Goal: Find specific page/section: Find specific page/section

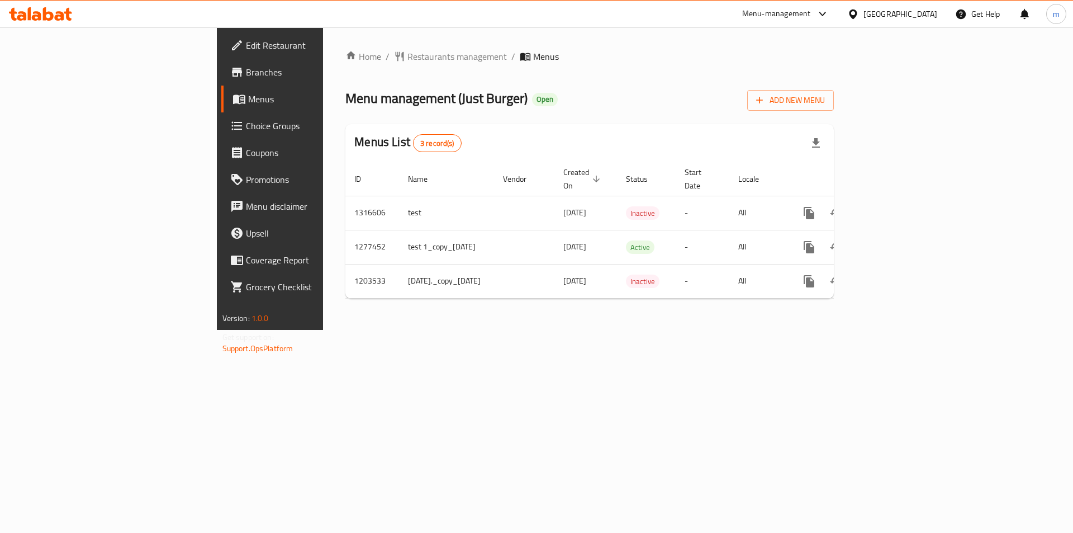
click at [890, 21] on div "[GEOGRAPHIC_DATA]" at bounding box center [893, 14] width 108 height 27
click at [887, 1] on div "[GEOGRAPHIC_DATA]" at bounding box center [893, 14] width 108 height 27
click at [887, 13] on div "[GEOGRAPHIC_DATA]" at bounding box center [901, 14] width 74 height 12
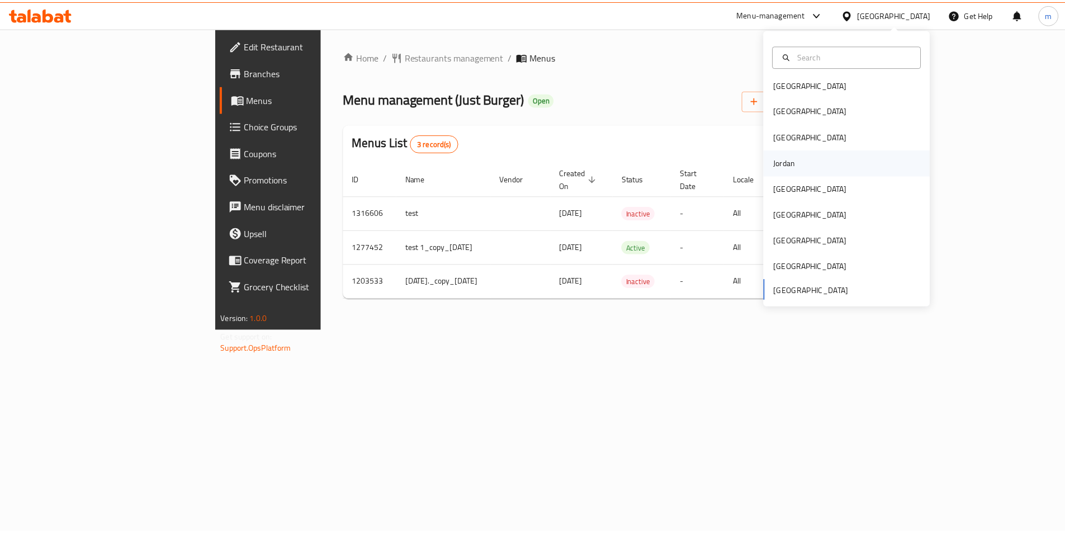
scroll to position [6, 0]
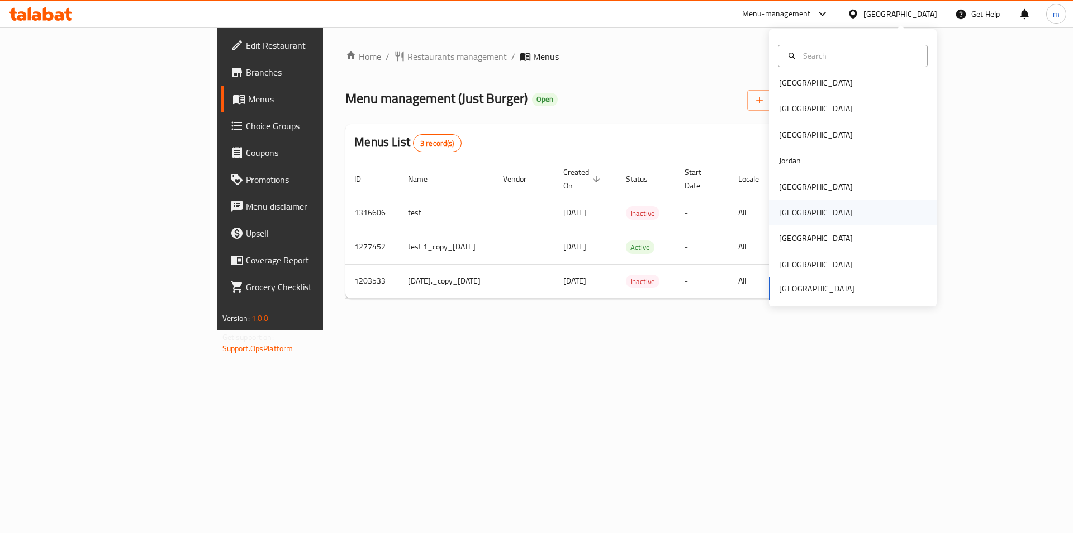
click at [811, 207] on div "[GEOGRAPHIC_DATA]" at bounding box center [853, 213] width 168 height 26
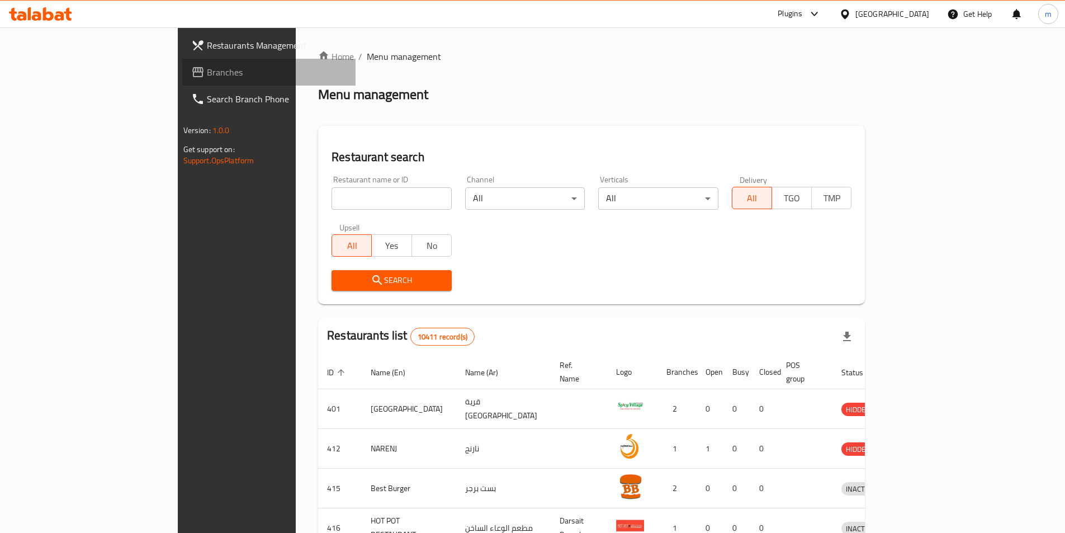
drag, startPoint x: 101, startPoint y: 74, endPoint x: 130, endPoint y: 110, distance: 45.3
click at [207, 74] on span "Branches" at bounding box center [277, 71] width 140 height 13
